Goal: Information Seeking & Learning: Learn about a topic

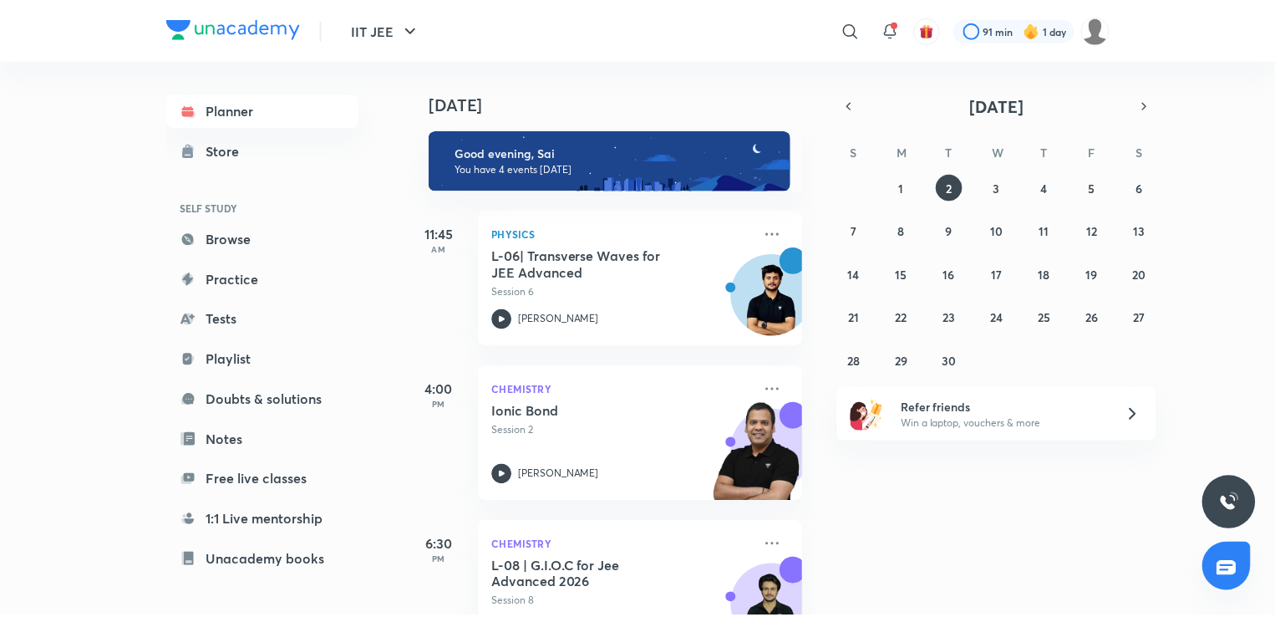
scroll to position [221, 0]
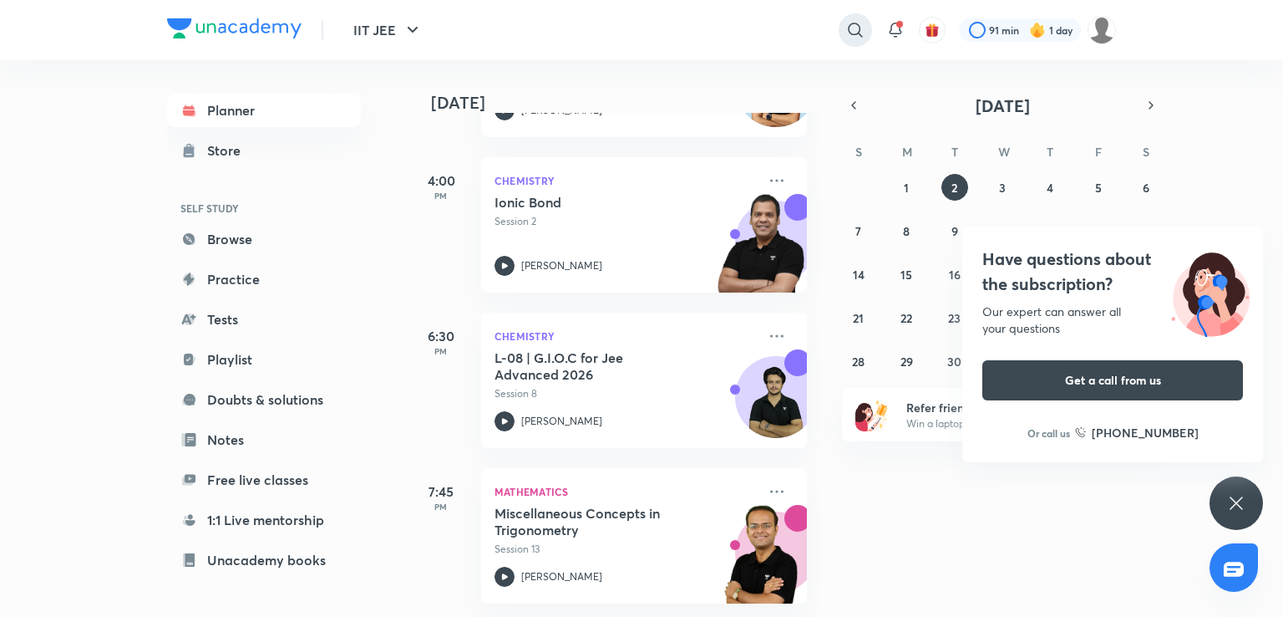
click at [847, 20] on icon at bounding box center [856, 30] width 20 height 20
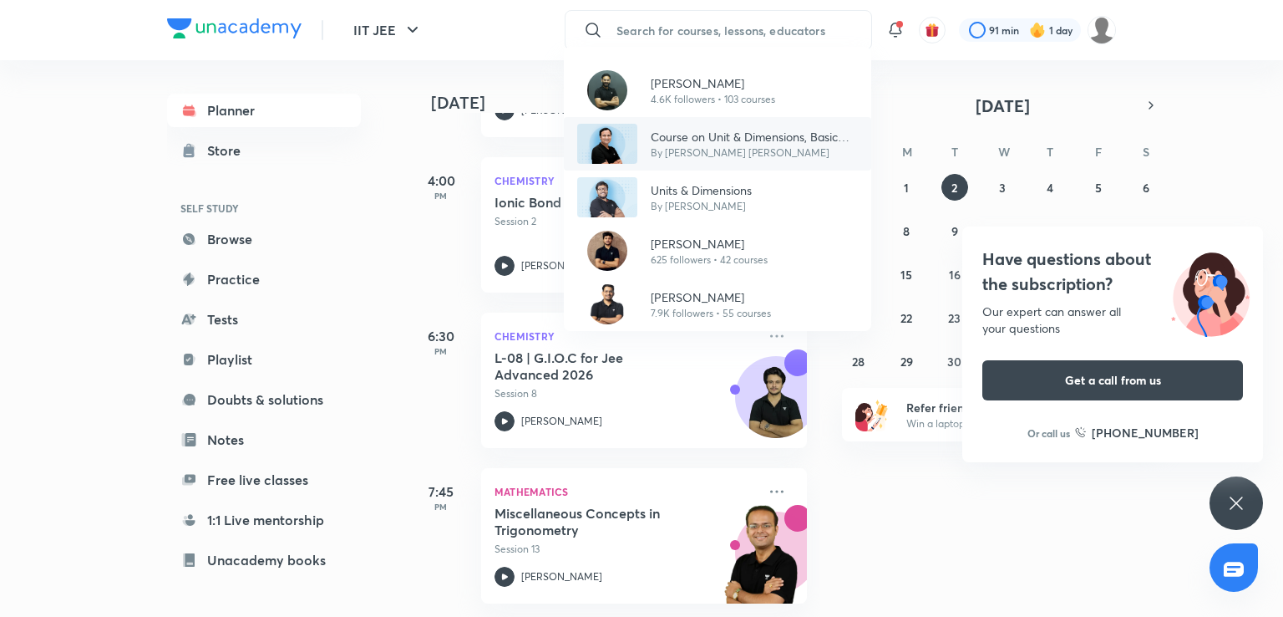
click at [799, 165] on div "Course on Unit & Dimensions, Basic Maths and Kinematics By [PERSON_NAME] [PERSO…" at bounding box center [717, 143] width 307 height 53
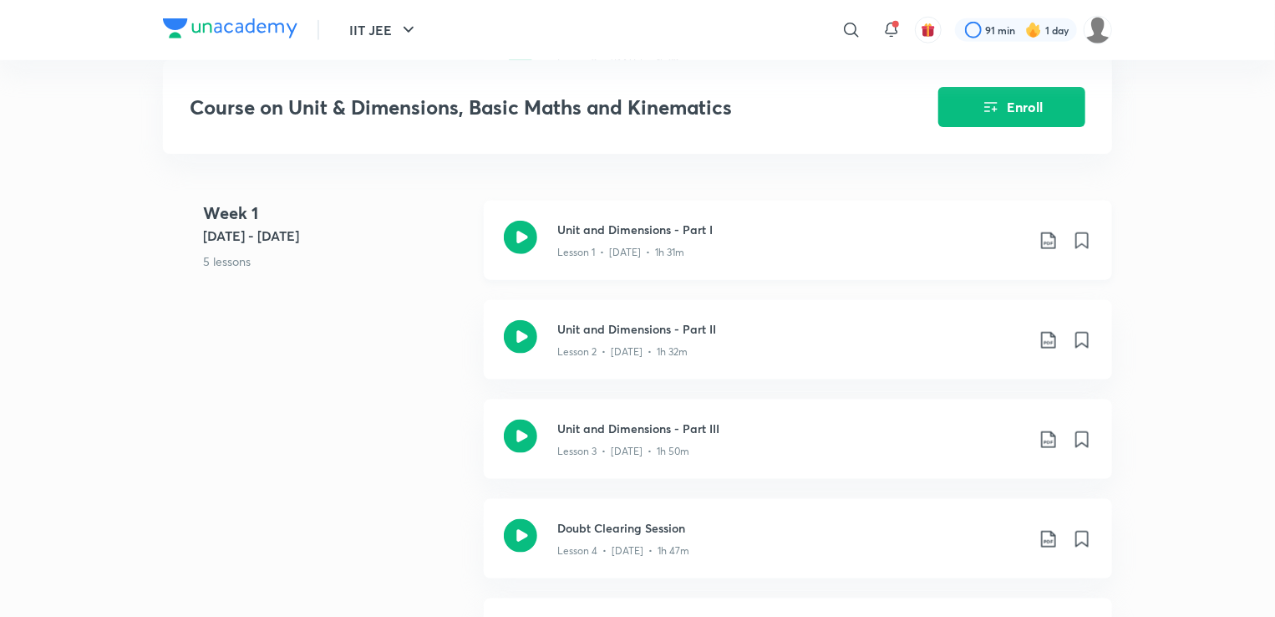
scroll to position [871, 0]
click at [732, 434] on h3 "Unit and Dimensions - Part III" at bounding box center [791, 426] width 468 height 18
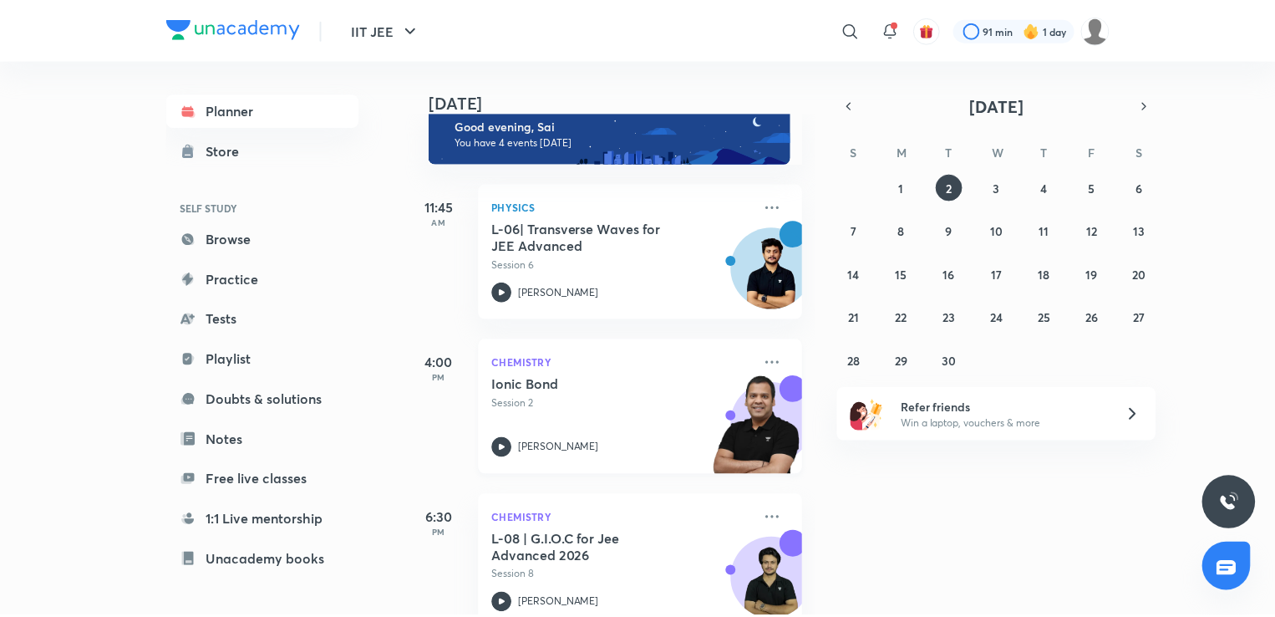
scroll to position [221, 0]
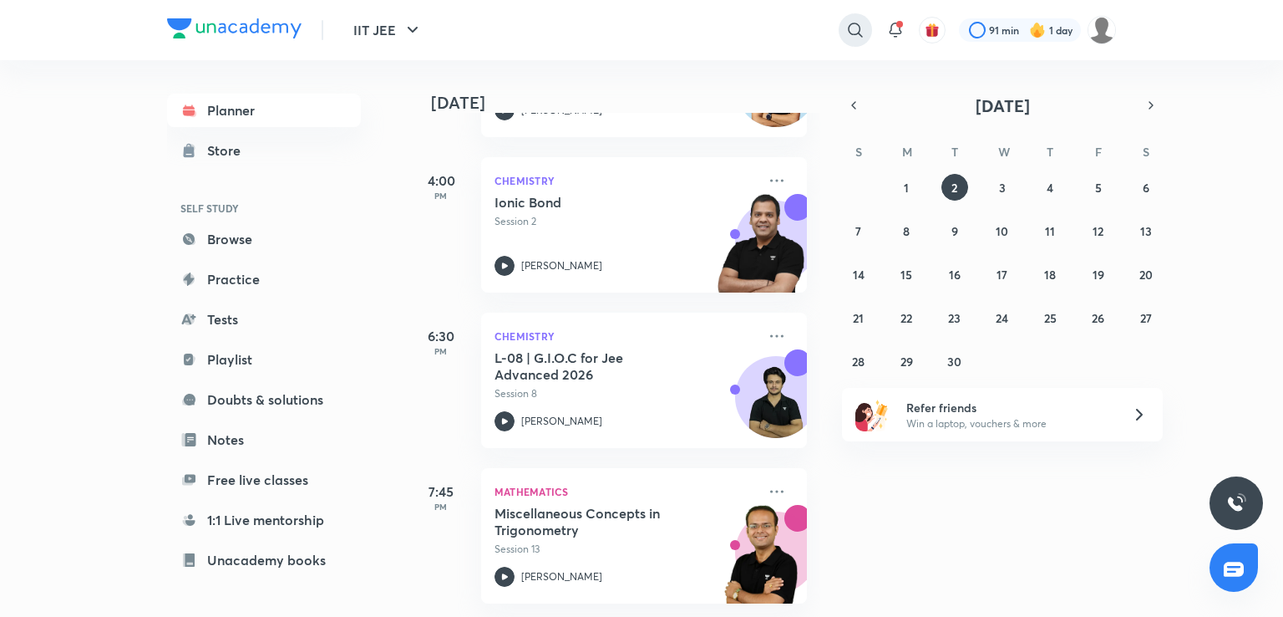
click at [852, 20] on icon at bounding box center [856, 30] width 20 height 20
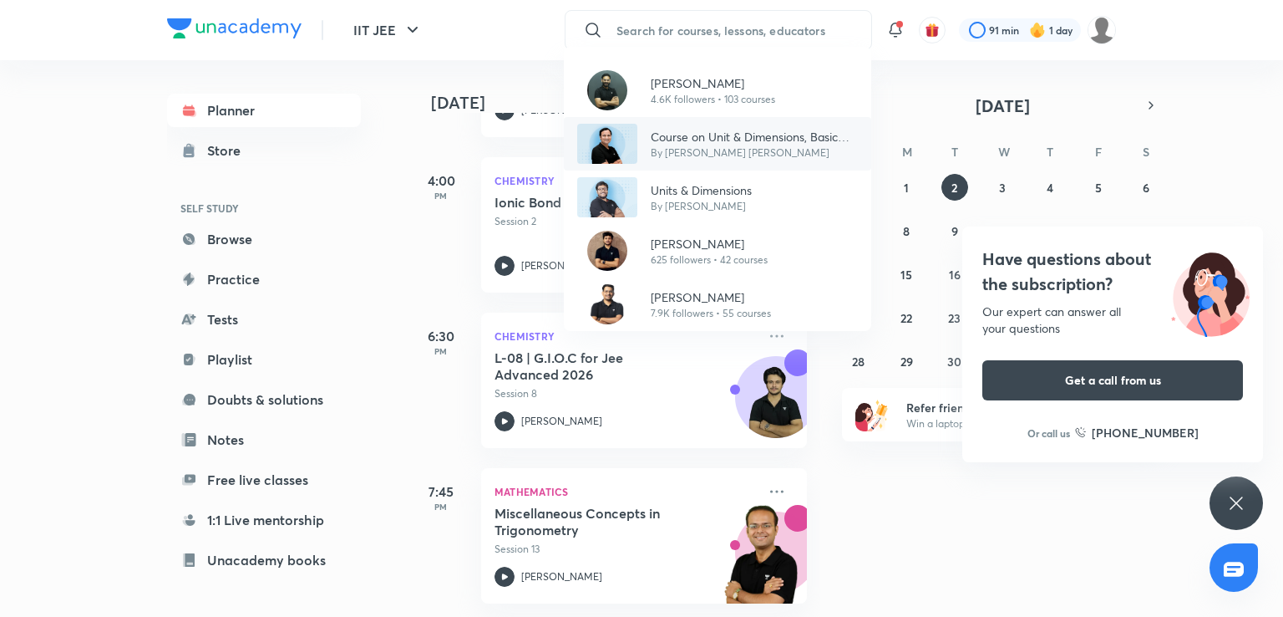
click at [786, 138] on p "Course on Unit & Dimensions, Basic Maths and Kinematics" at bounding box center [754, 137] width 207 height 18
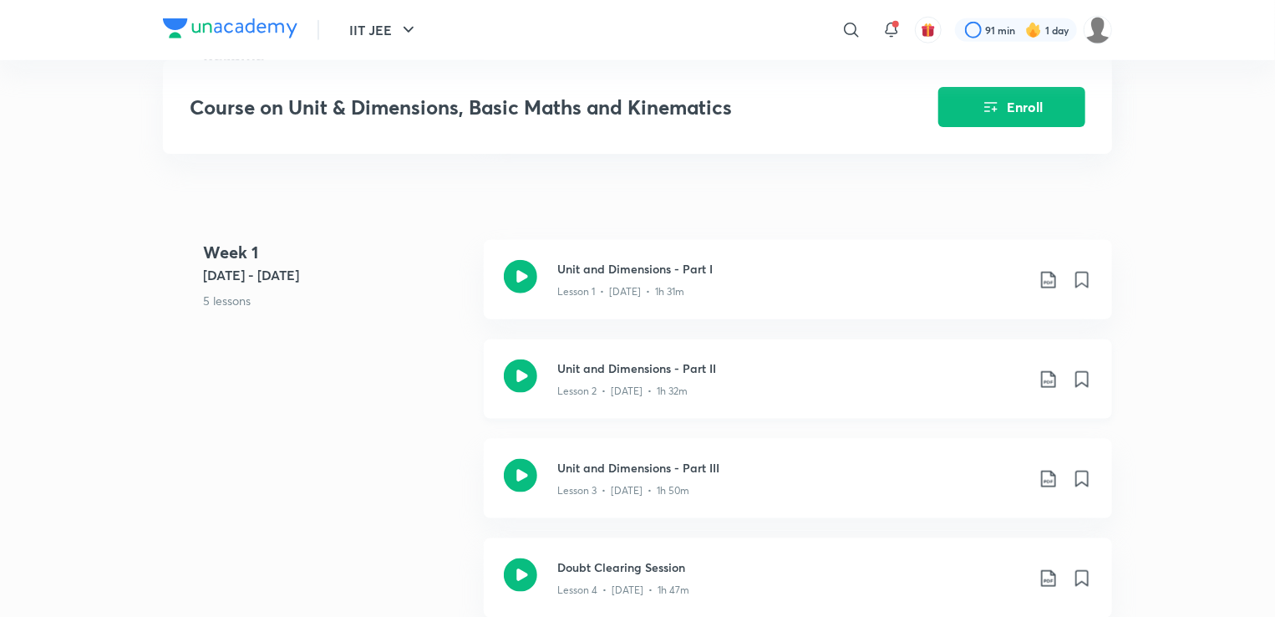
scroll to position [832, 0]
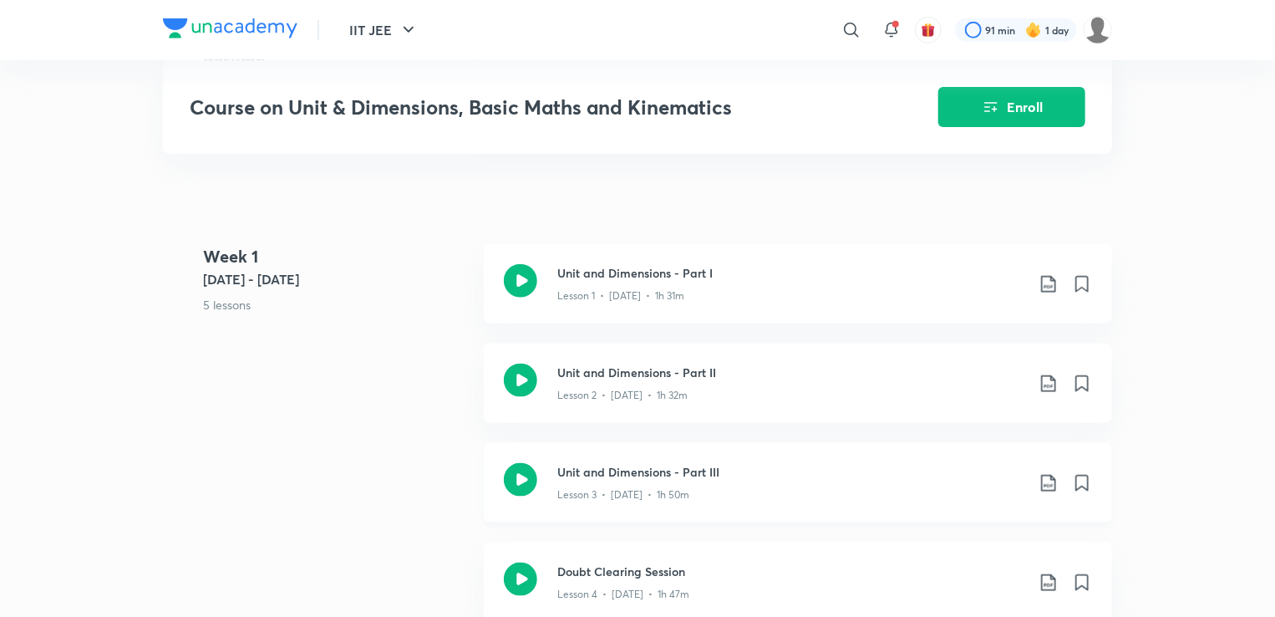
drag, startPoint x: 599, startPoint y: 480, endPoint x: 575, endPoint y: 502, distance: 33.1
click at [575, 502] on p "Lesson 3 • [DATE] • 1h 50m" at bounding box center [623, 494] width 132 height 15
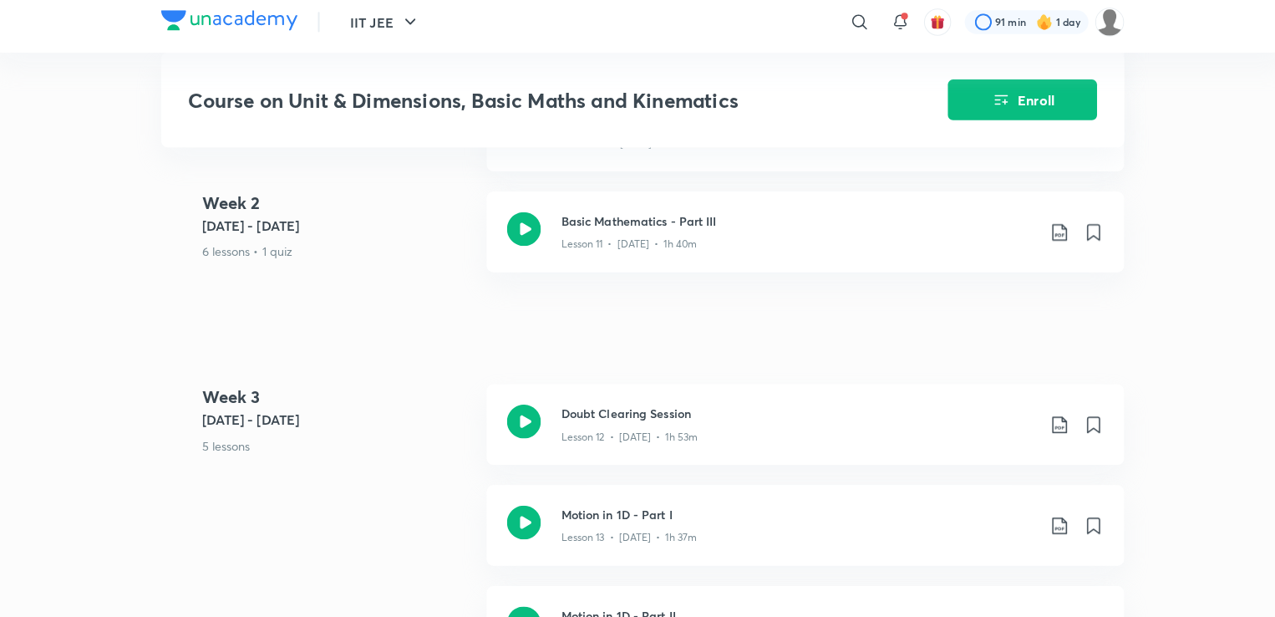
scroll to position [2124, 0]
